Goal: Task Accomplishment & Management: Complete application form

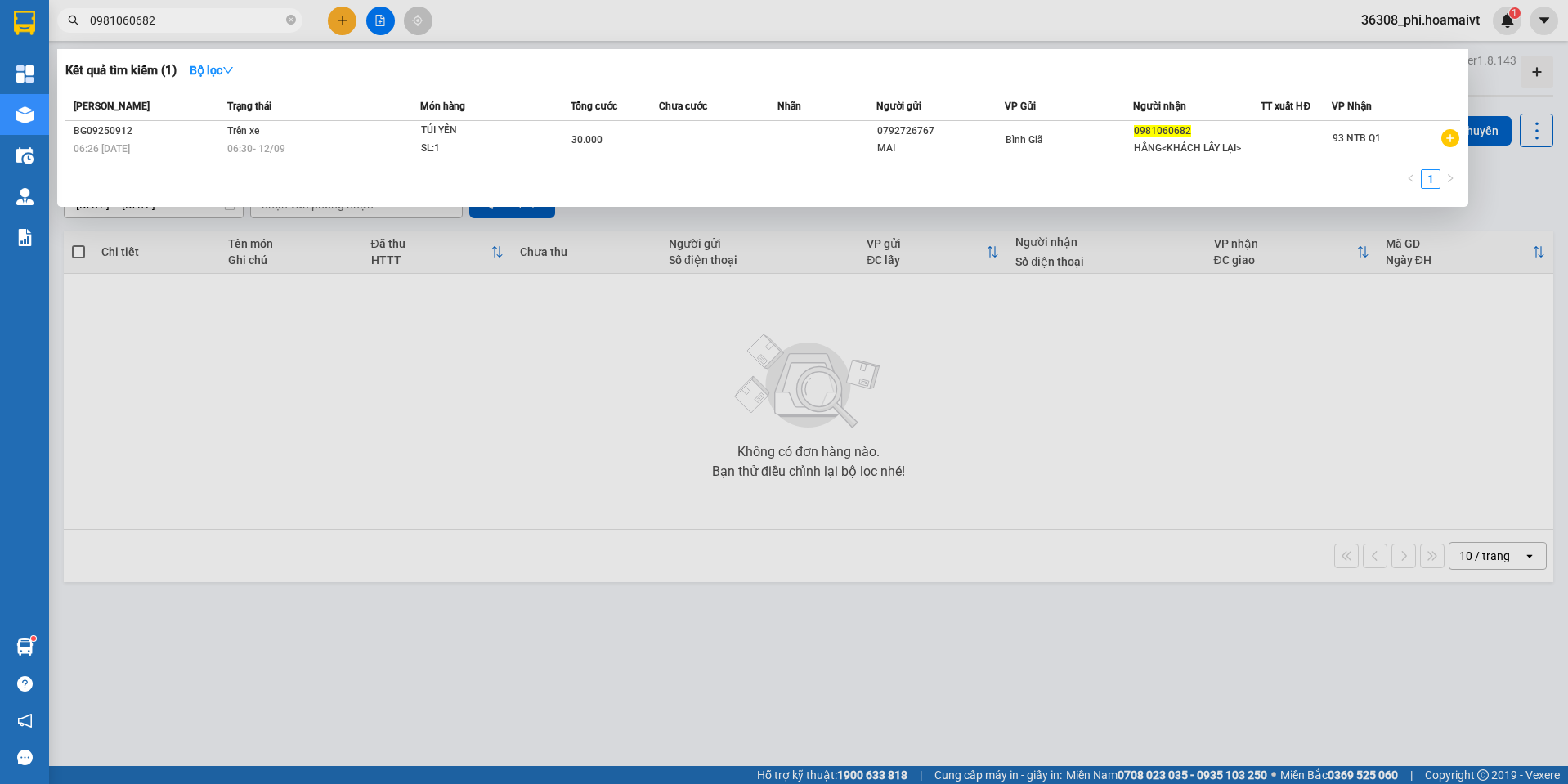
drag, startPoint x: 187, startPoint y: 25, endPoint x: -2, endPoint y: 23, distance: 189.0
click at [0, 23] on html "Kết quả tìm kiếm ( 1 ) Bộ lọc Mã ĐH Trạng thái Món hàng Tổng cước Chưa cước Nhã…" at bounding box center [784, 392] width 1568 height 784
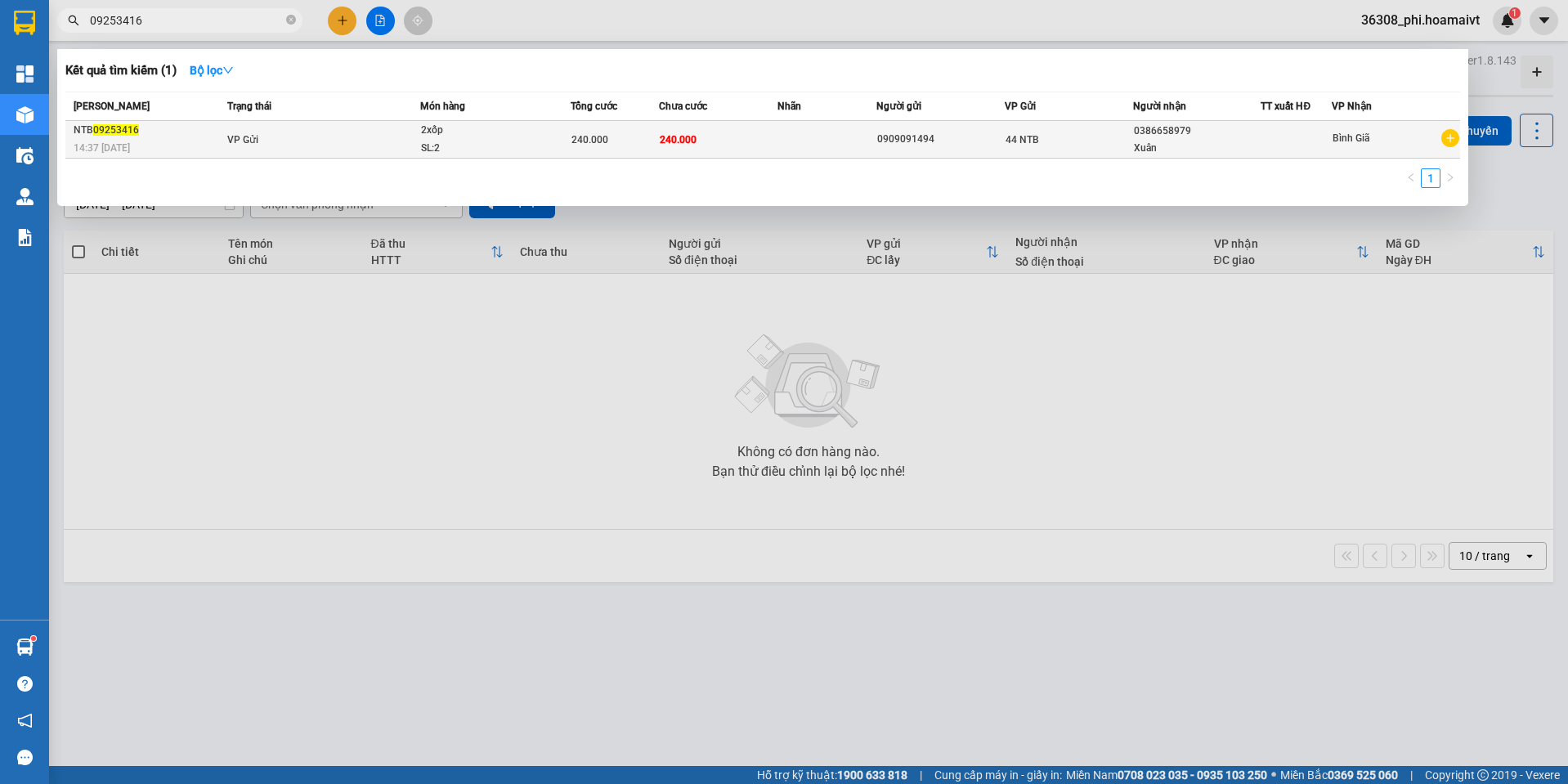
type input "09253416"
click at [237, 144] on span "VP Gửi" at bounding box center [243, 140] width 31 height 12
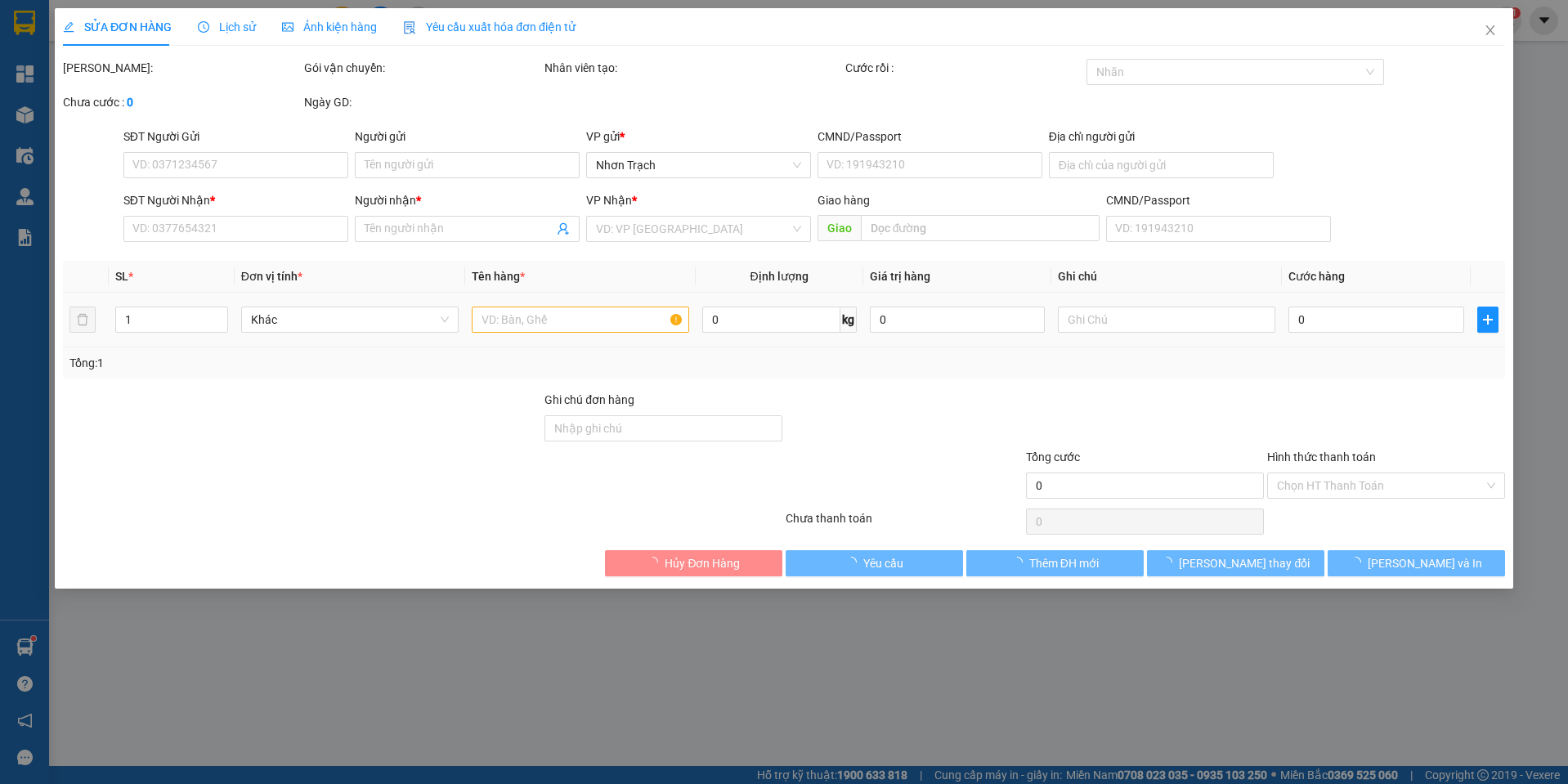
type input "0909091494"
type input "0386658979"
type input "Xuân"
type input "240.000"
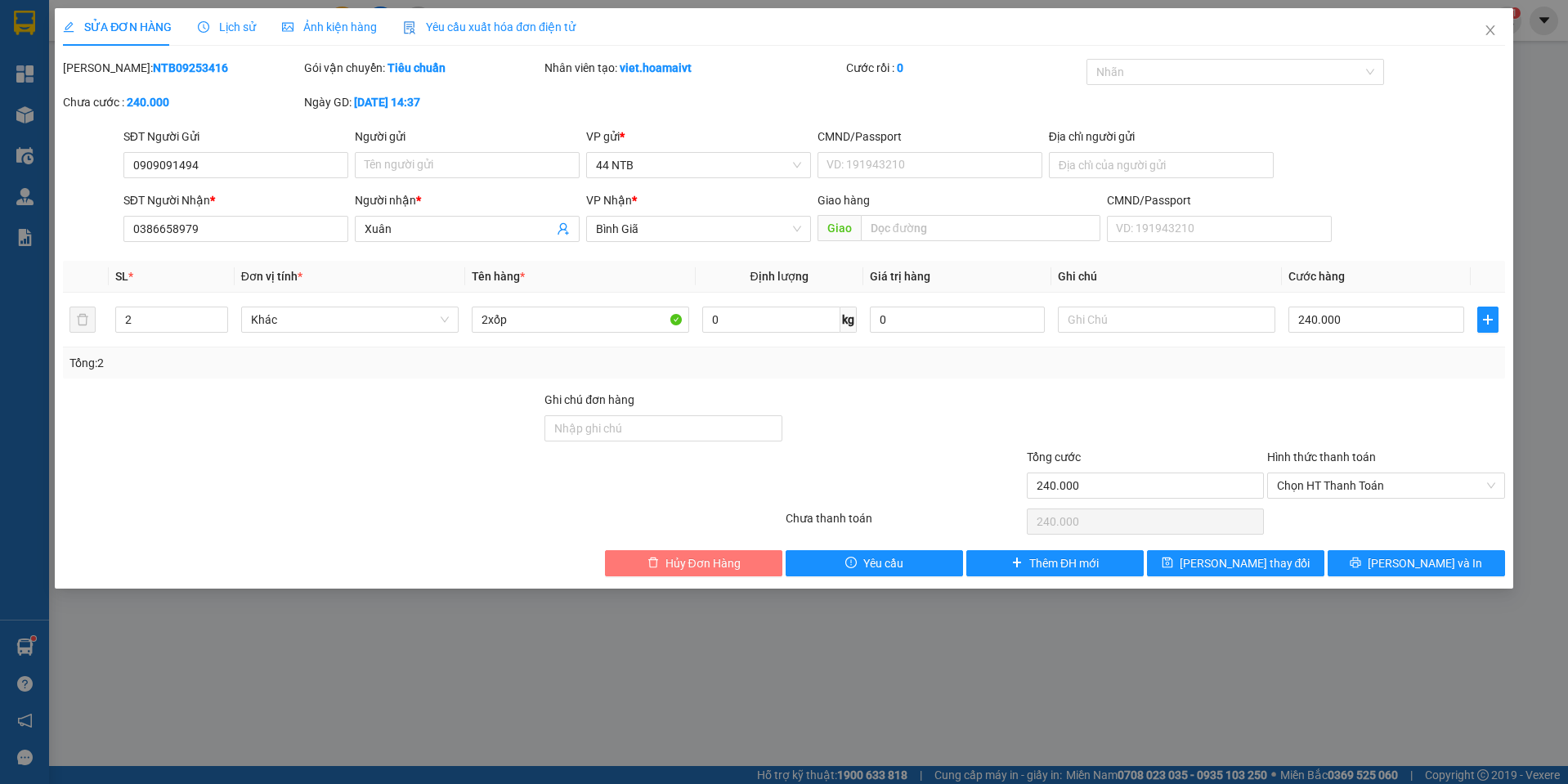
click at [706, 566] on span "Hủy Đơn Hàng" at bounding box center [703, 563] width 75 height 18
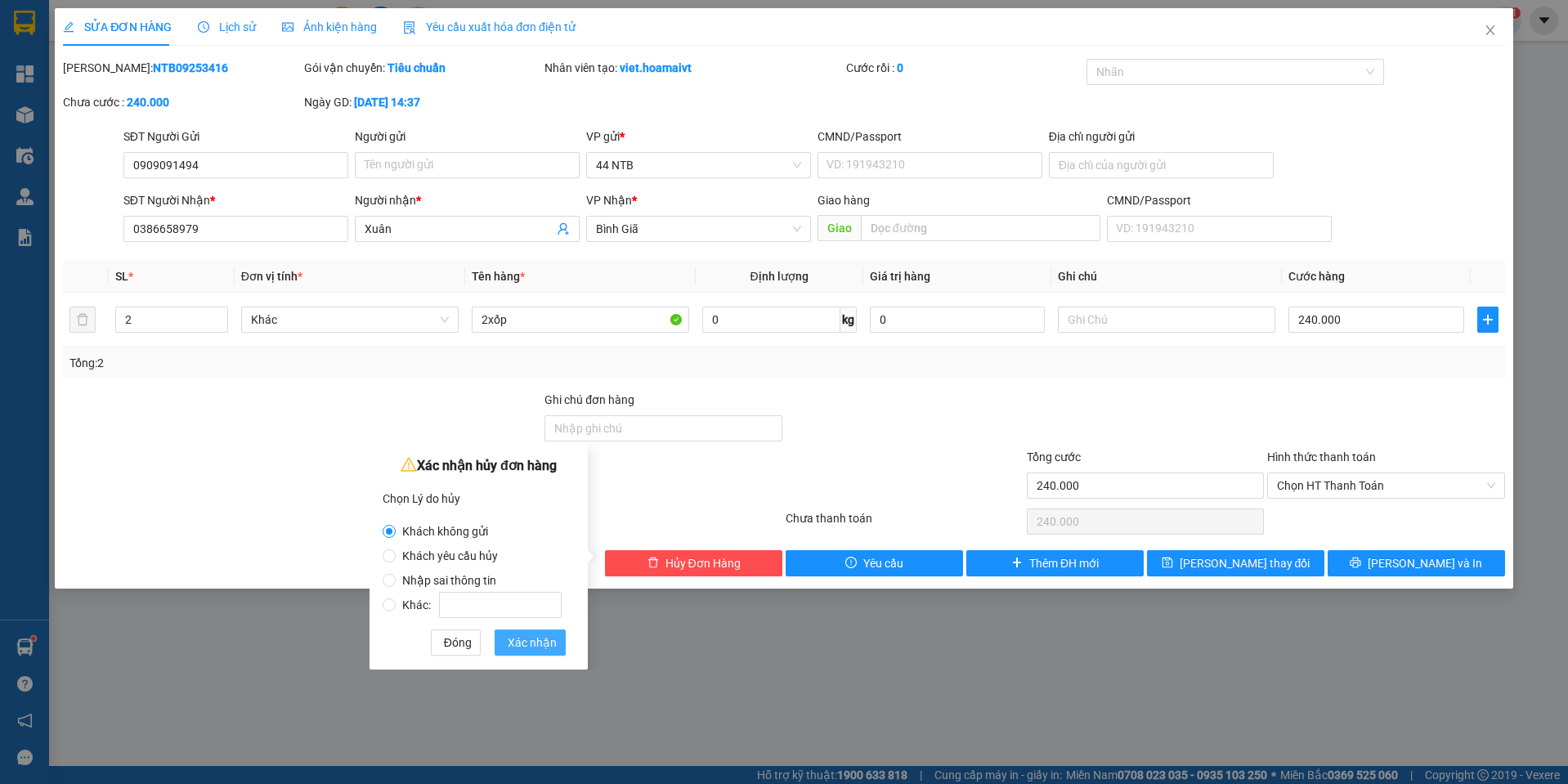
click at [519, 644] on span "Xác nhận" at bounding box center [533, 642] width 50 height 18
